Goal: Check status: Check status

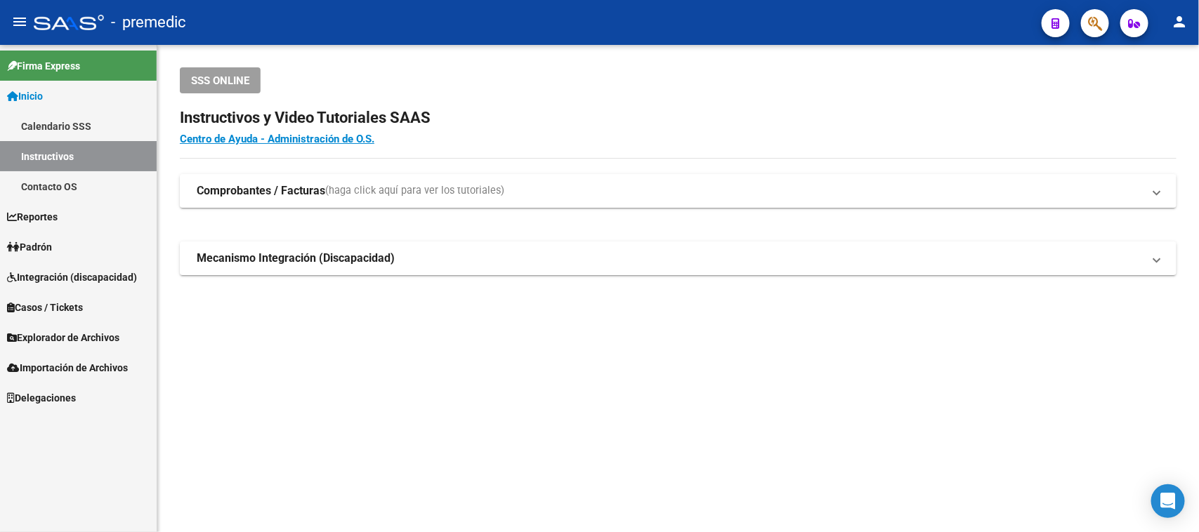
click at [65, 253] on link "Padrón" at bounding box center [78, 247] width 157 height 30
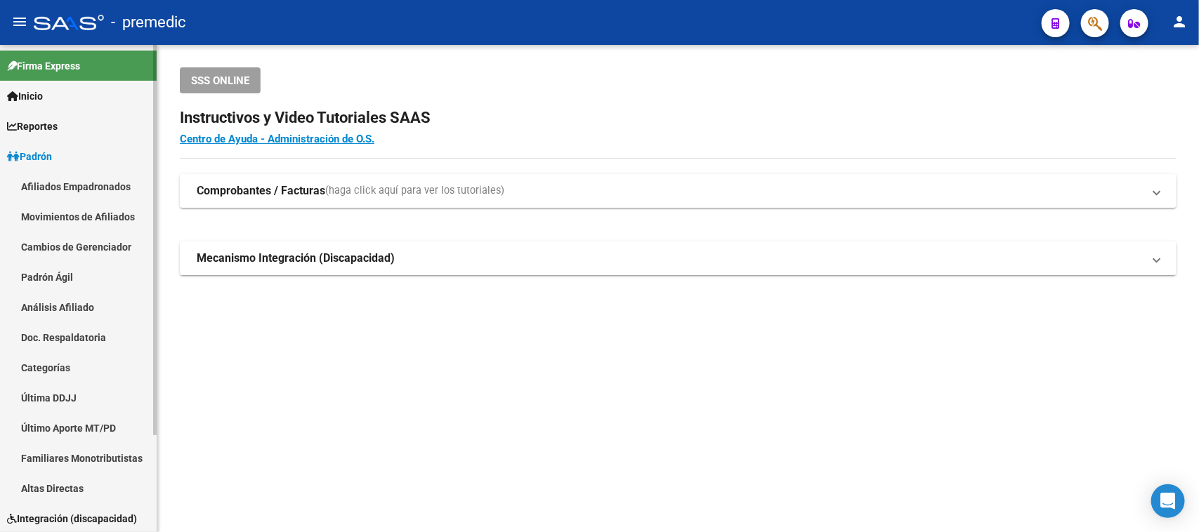
click at [81, 310] on link "Análisis Afiliado" at bounding box center [78, 307] width 157 height 30
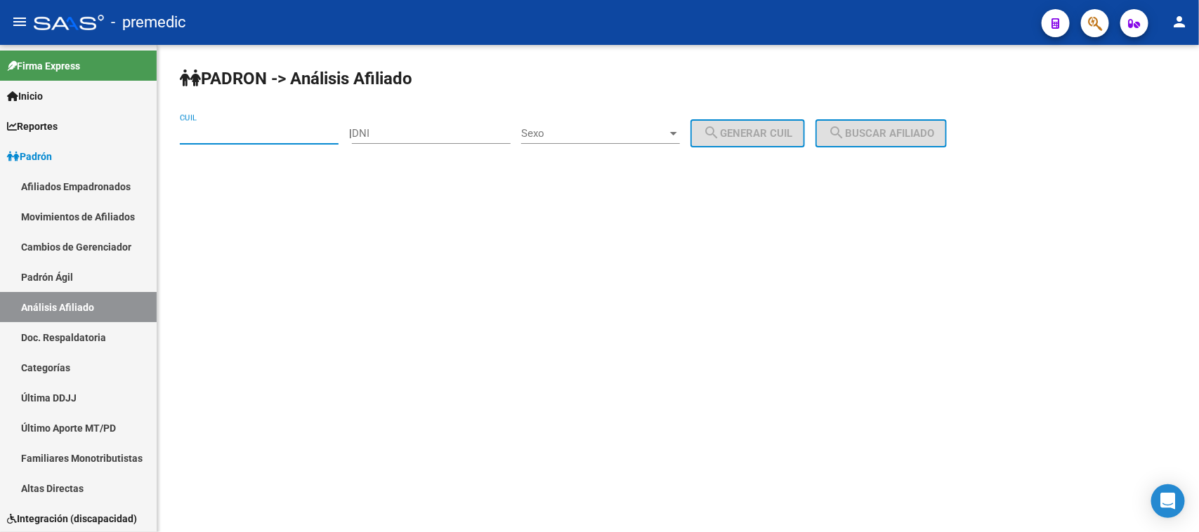
click at [240, 138] on input "CUIL" at bounding box center [259, 133] width 159 height 13
paste input "27-31738889-1"
click at [918, 131] on span "search Buscar afiliado" at bounding box center [881, 133] width 106 height 13
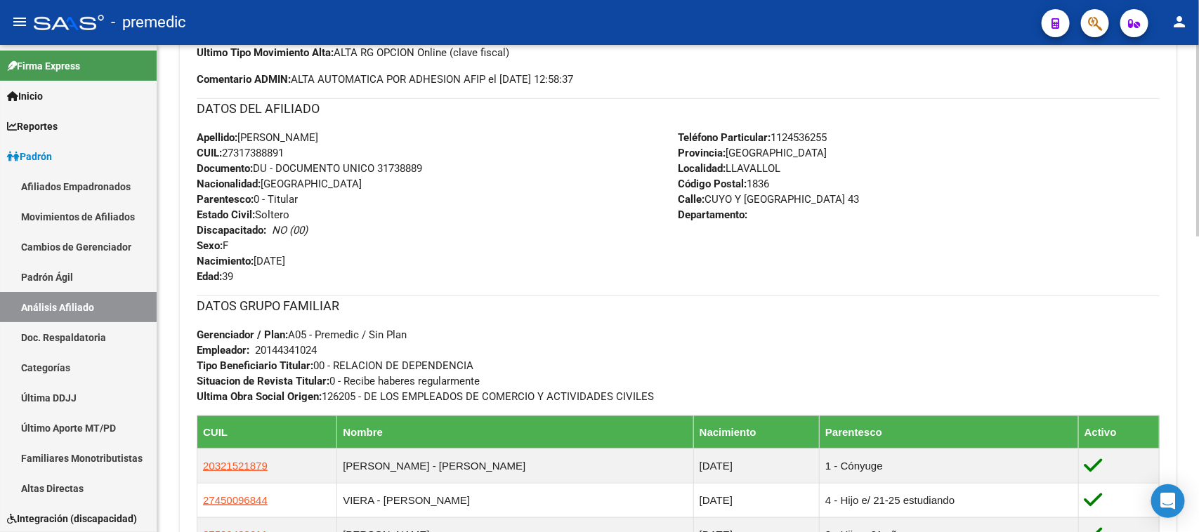
scroll to position [553, 0]
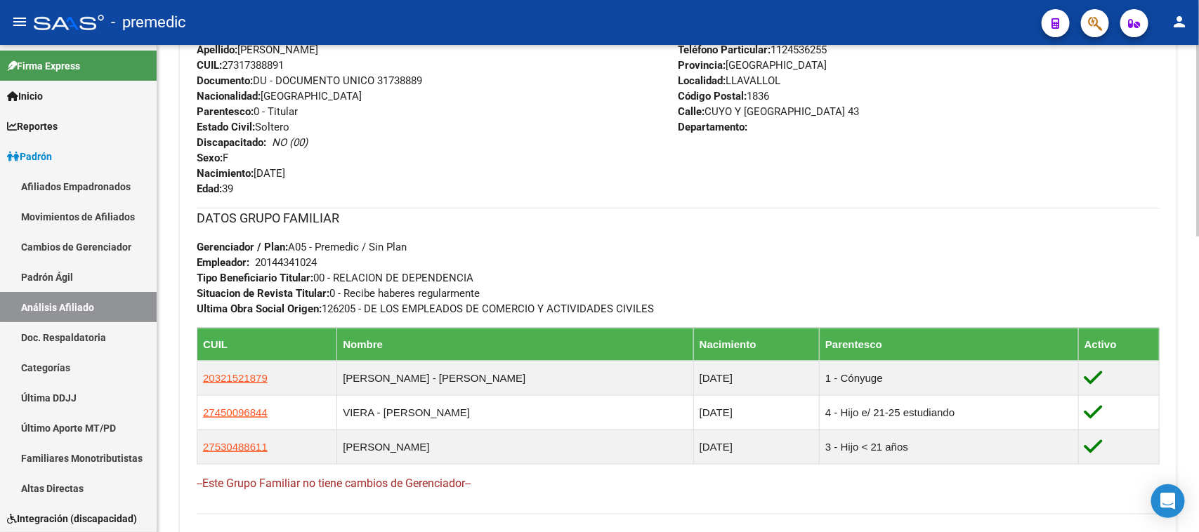
click at [612, 496] on div "DATOS GRUPO FAMILIAR Gerenciador / Plan: A05 - Premedic / Sin Plan Empleador: 2…" at bounding box center [678, 355] width 963 height 295
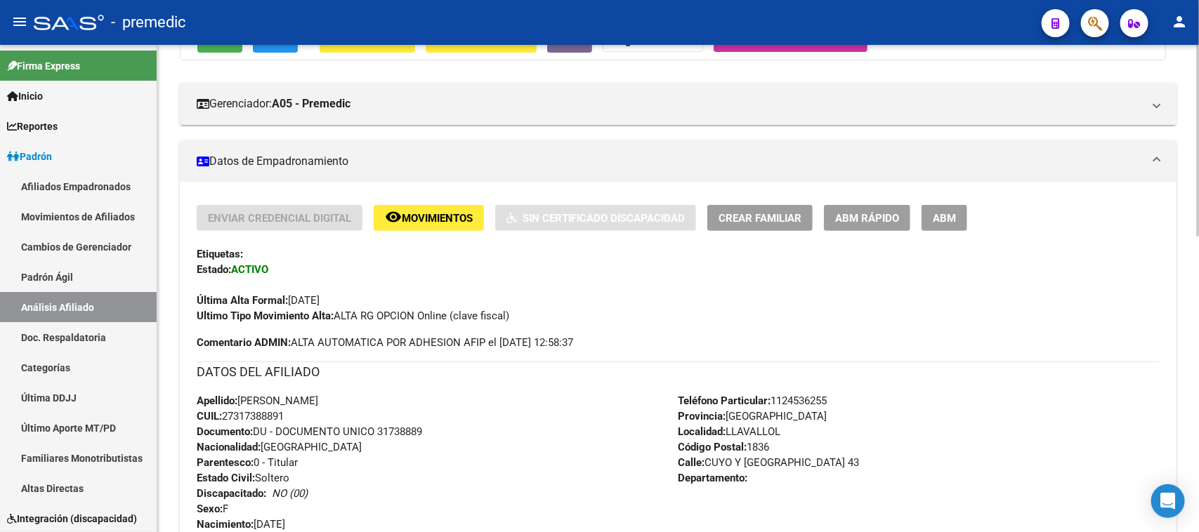
scroll to position [0, 0]
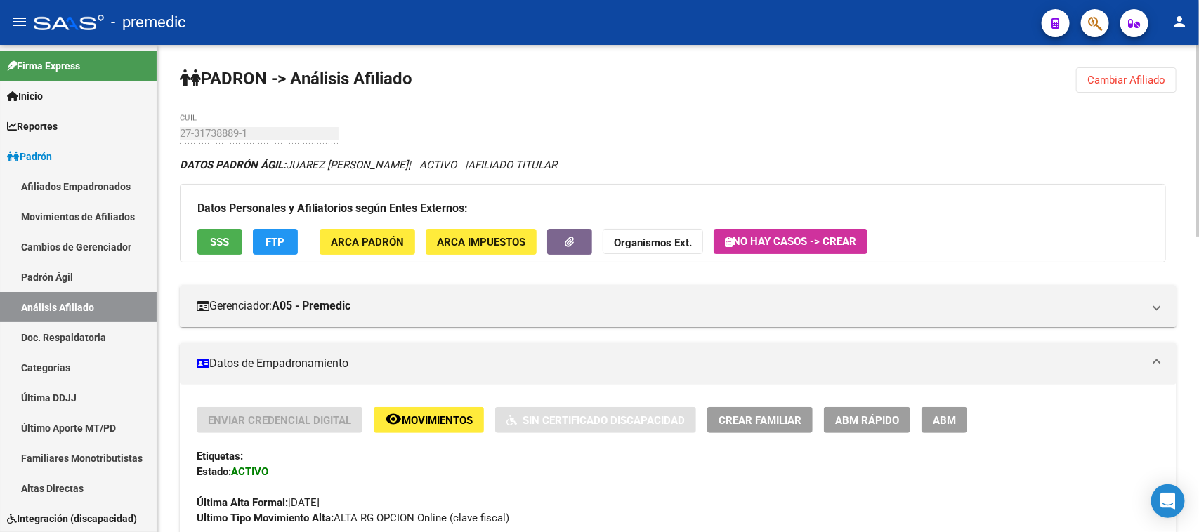
click at [1126, 92] on button "Cambiar Afiliado" at bounding box center [1126, 79] width 100 height 25
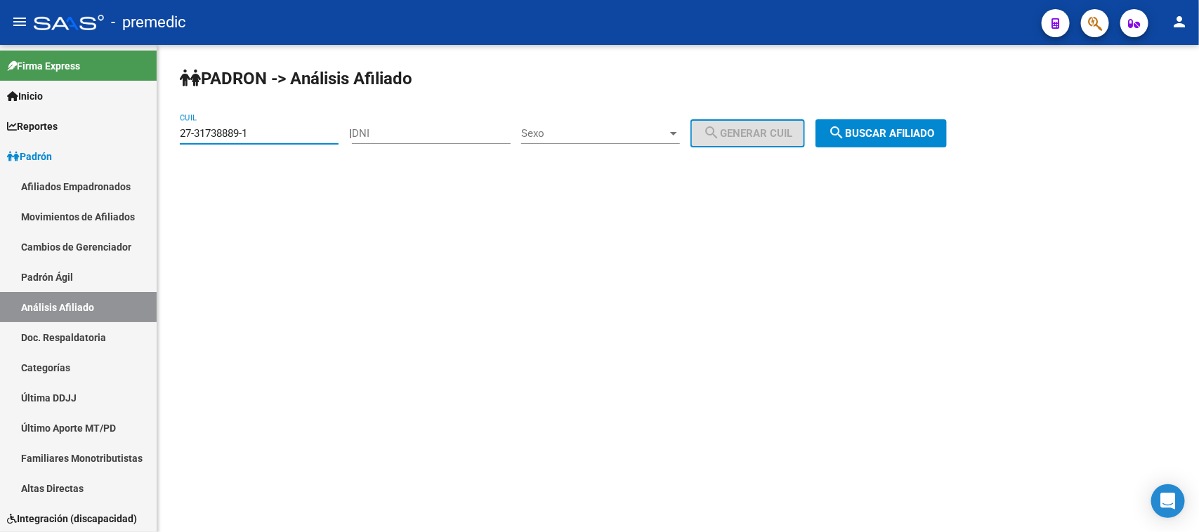
drag, startPoint x: 247, startPoint y: 133, endPoint x: 164, endPoint y: 121, distance: 84.4
click at [164, 121] on div "PADRON -> Análisis Afiliado 27-31738889-1 CUIL | DNI Sexo Sexo search Generar C…" at bounding box center [677, 118] width 1041 height 147
paste input "0-24315610-7"
drag, startPoint x: 285, startPoint y: 131, endPoint x: 13, endPoint y: 96, distance: 274.7
click at [5, 93] on mat-sidenav-container "Firma Express Inicio Calendario SSS Instructivos Contacto OS Reportes Padrón Tr…" at bounding box center [599, 288] width 1199 height 487
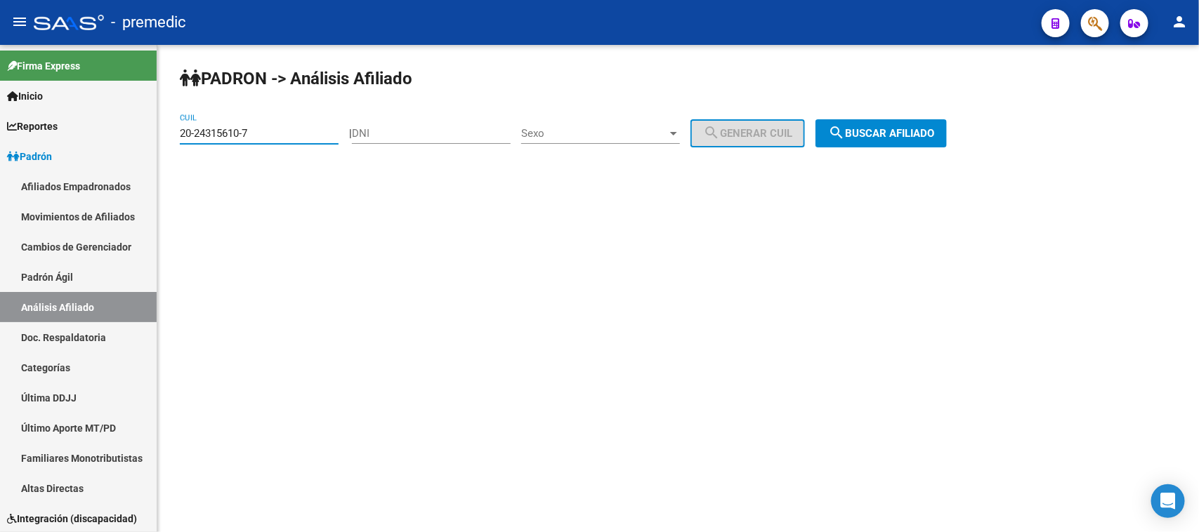
paste input
click at [919, 133] on span "search Buscar afiliado" at bounding box center [881, 133] width 106 height 13
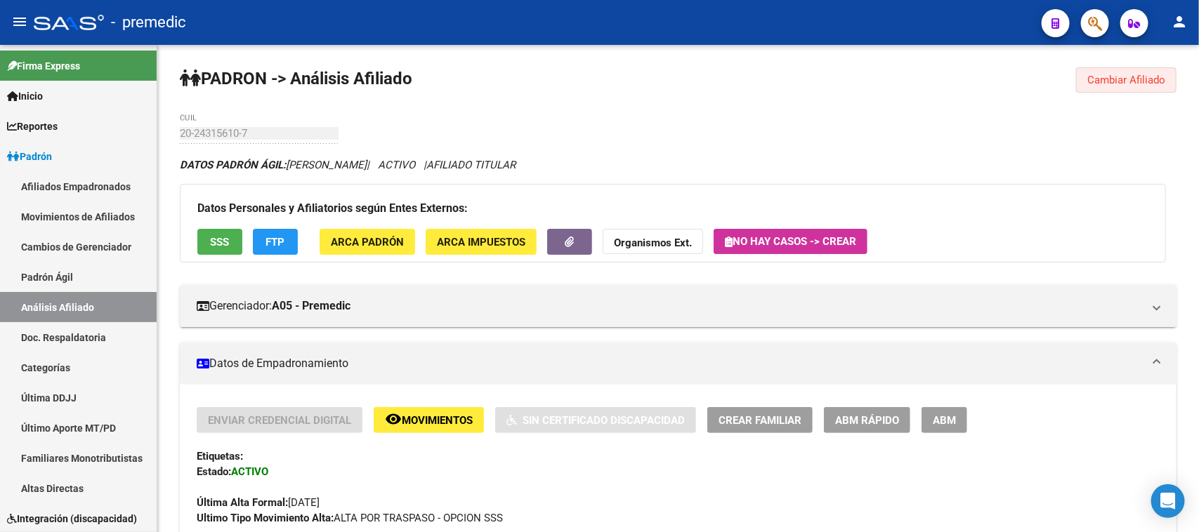
click at [1089, 81] on span "Cambiar Afiliado" at bounding box center [1126, 80] width 78 height 13
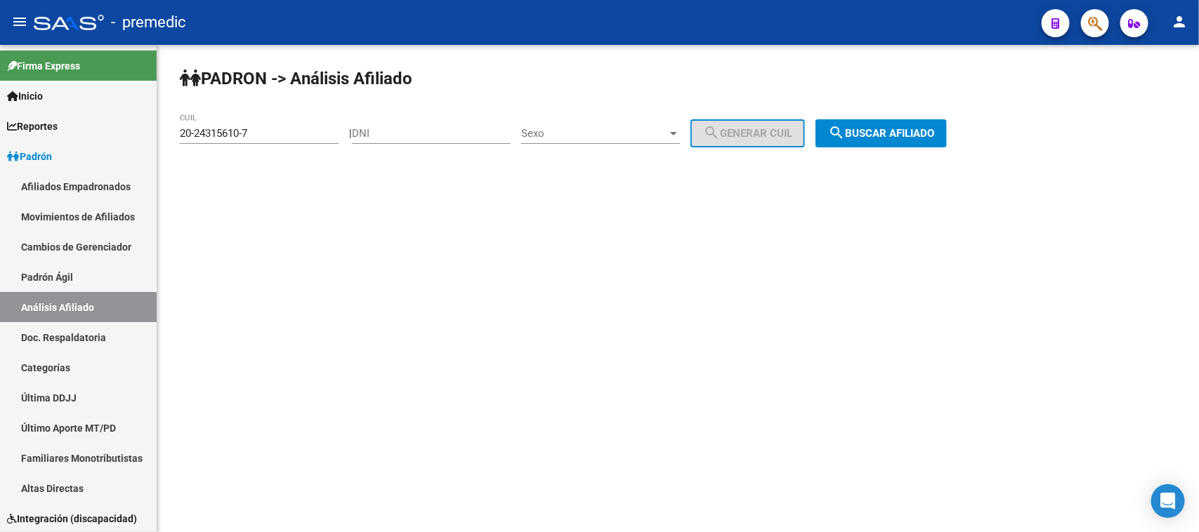
drag, startPoint x: 282, startPoint y: 142, endPoint x: 278, endPoint y: 135, distance: 8.2
click at [280, 140] on div "20-24315610-7 CUIL" at bounding box center [259, 129] width 159 height 30
drag, startPoint x: 278, startPoint y: 135, endPoint x: 0, endPoint y: 89, distance: 281.8
click at [0, 89] on mat-sidenav-container "Firma Express Inicio Calendario SSS Instructivos Contacto OS Reportes Padrón Tr…" at bounding box center [599, 288] width 1199 height 487
paste input "17097046-3"
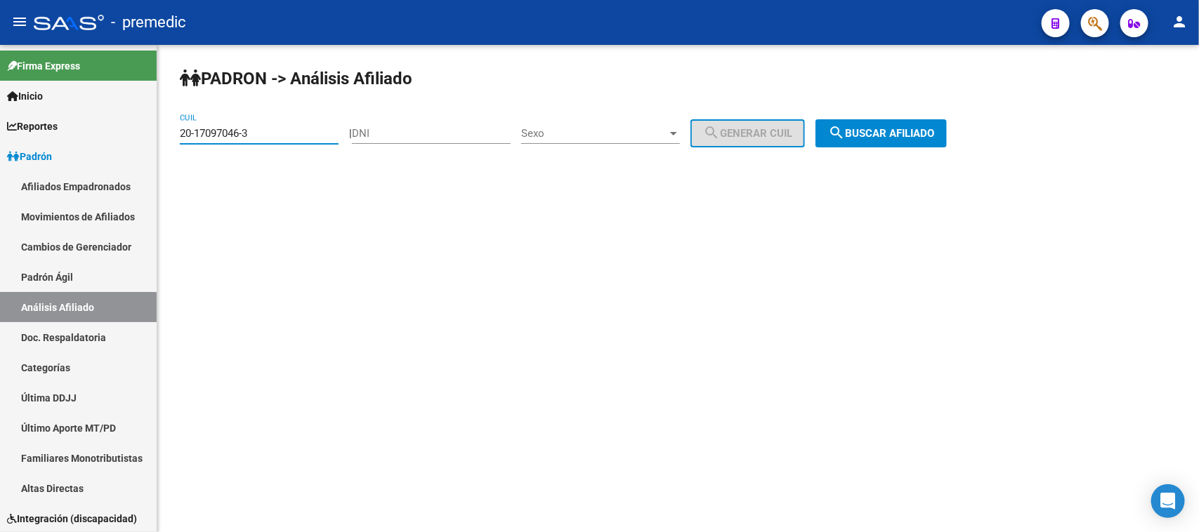
type input "20-17097046-3"
click at [929, 138] on span "search Buscar afiliado" at bounding box center [881, 133] width 106 height 13
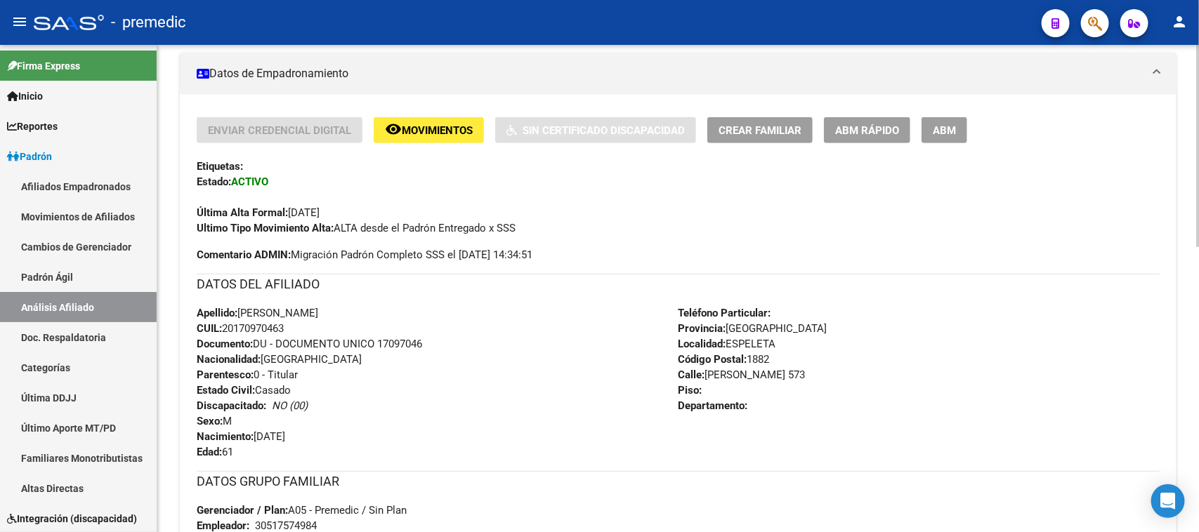
scroll to position [641, 0]
